Goal: Transaction & Acquisition: Subscribe to service/newsletter

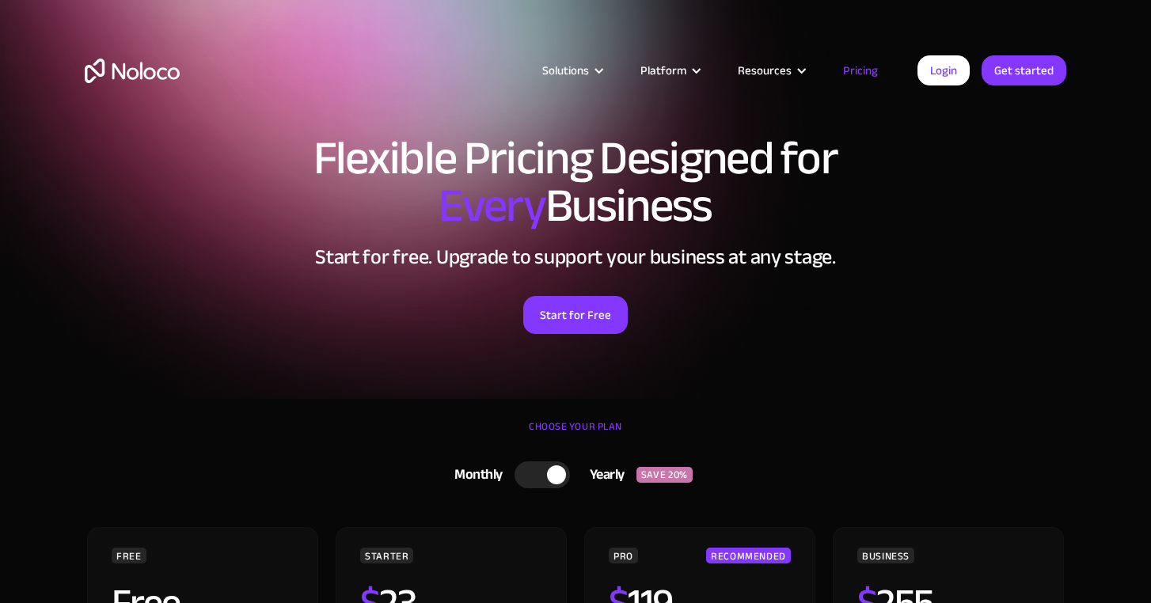
click at [943, 74] on link "Login" at bounding box center [944, 70] width 52 height 30
click at [564, 321] on link "Start for Free" at bounding box center [575, 315] width 105 height 38
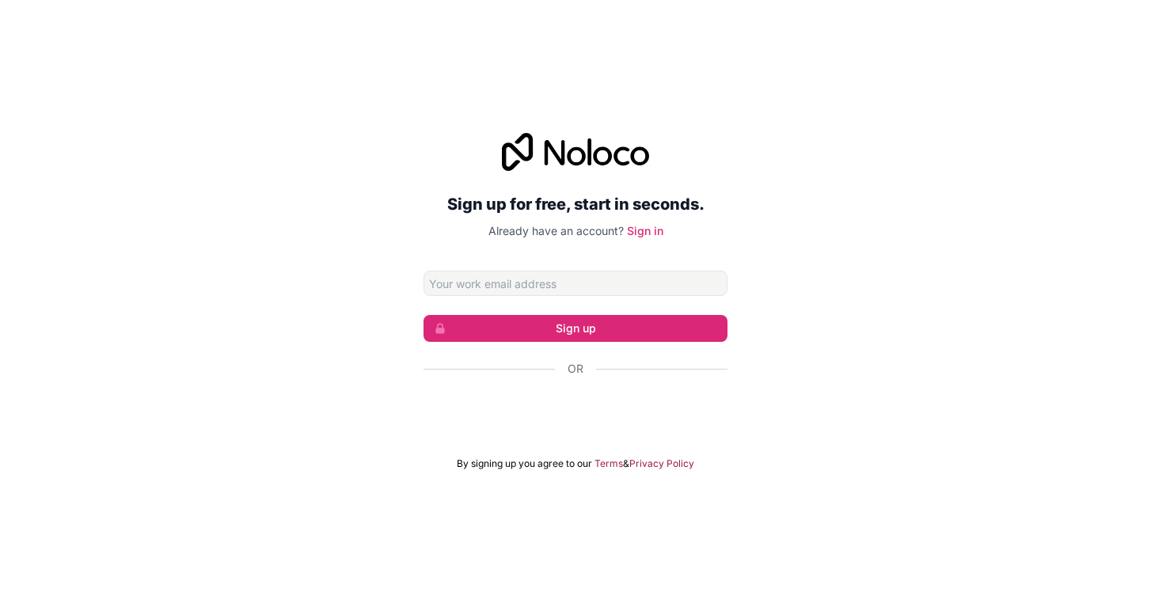
click at [626, 283] on input "Email address" at bounding box center [576, 283] width 304 height 25
type input "O"
type input "B"
type input "[EMAIL_ADDRESS][DOMAIN_NAME]"
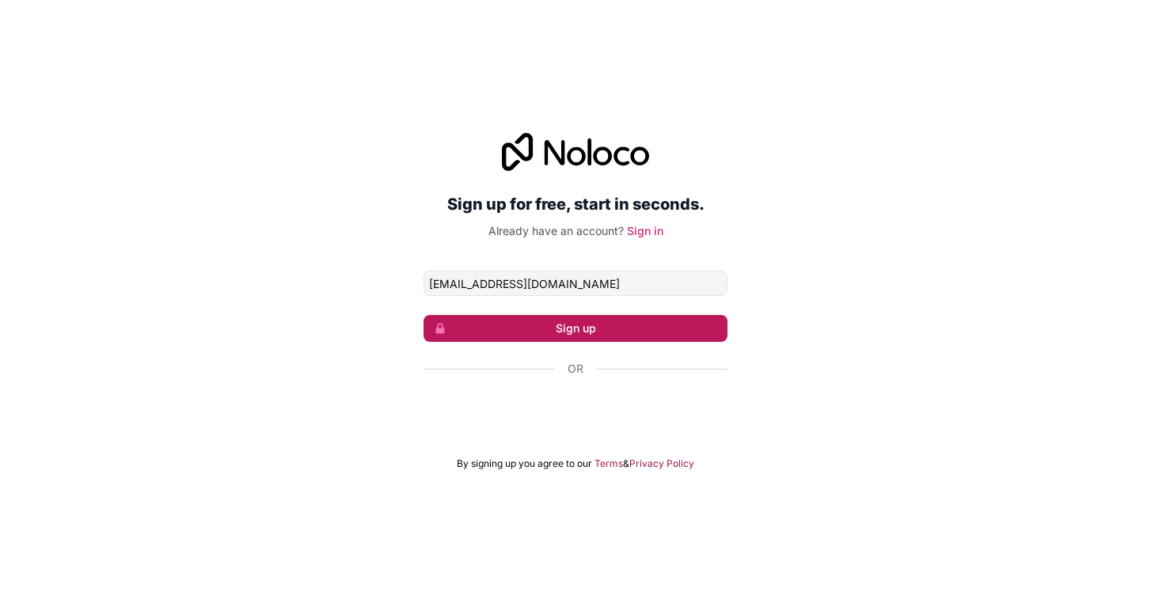
click at [574, 330] on button "Sign up" at bounding box center [576, 328] width 304 height 27
